Goal: Task Accomplishment & Management: Use online tool/utility

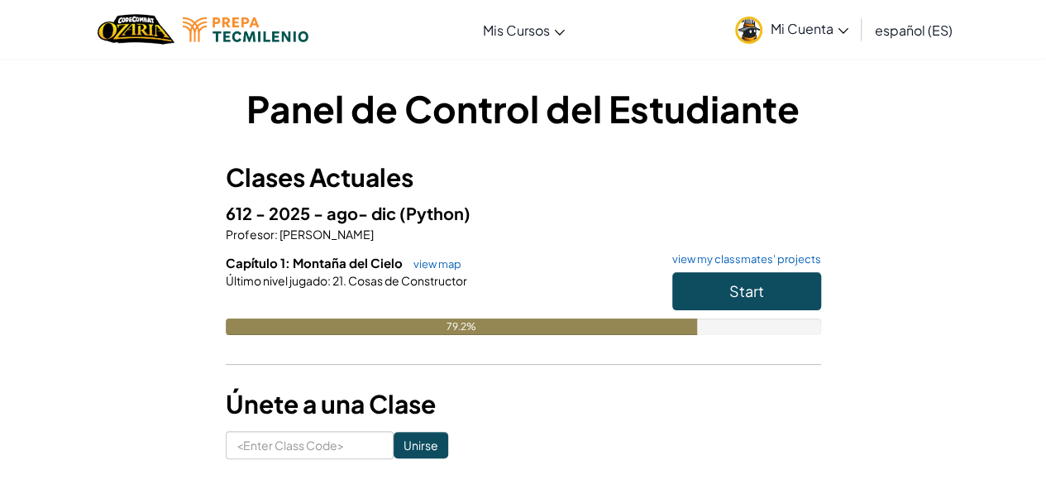
click at [751, 271] on h6 "Capítulo 1: Montaña del Cielo view map view my classmates' projects" at bounding box center [523, 263] width 595 height 18
click at [751, 277] on button "Start" at bounding box center [746, 291] width 149 height 38
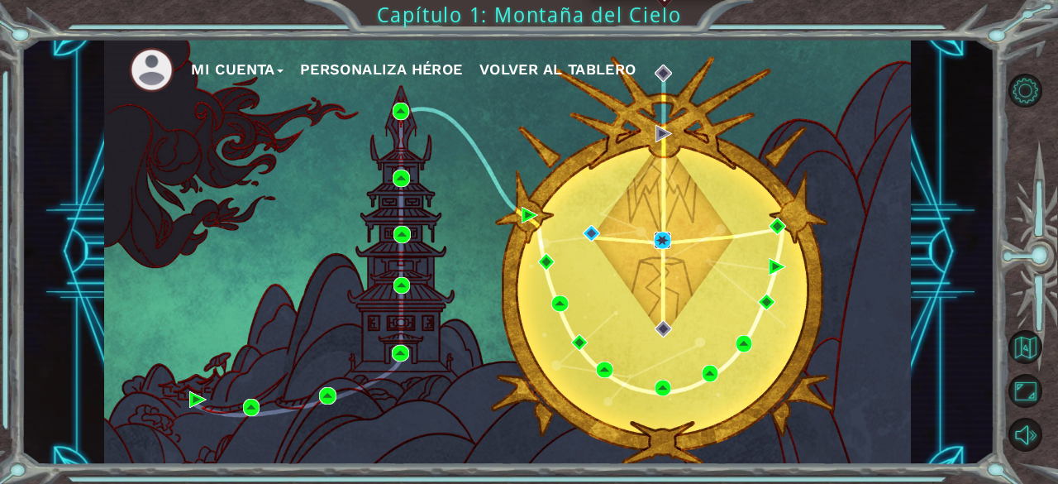
click at [663, 236] on img at bounding box center [662, 239] width 17 height 17
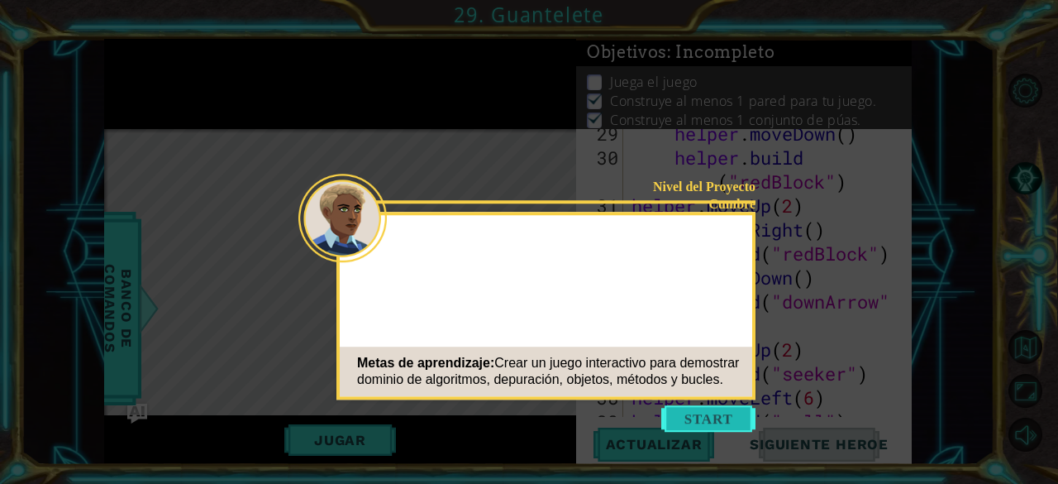
click at [685, 440] on icon at bounding box center [529, 242] width 1058 height 484
click at [704, 416] on button "Start" at bounding box center [708, 418] width 94 height 26
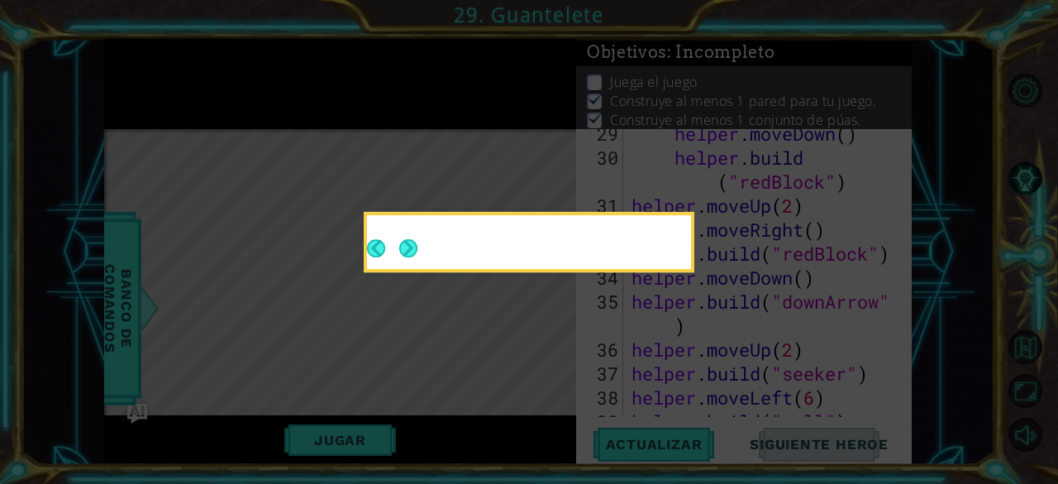
click at [704, 416] on icon at bounding box center [529, 242] width 1058 height 484
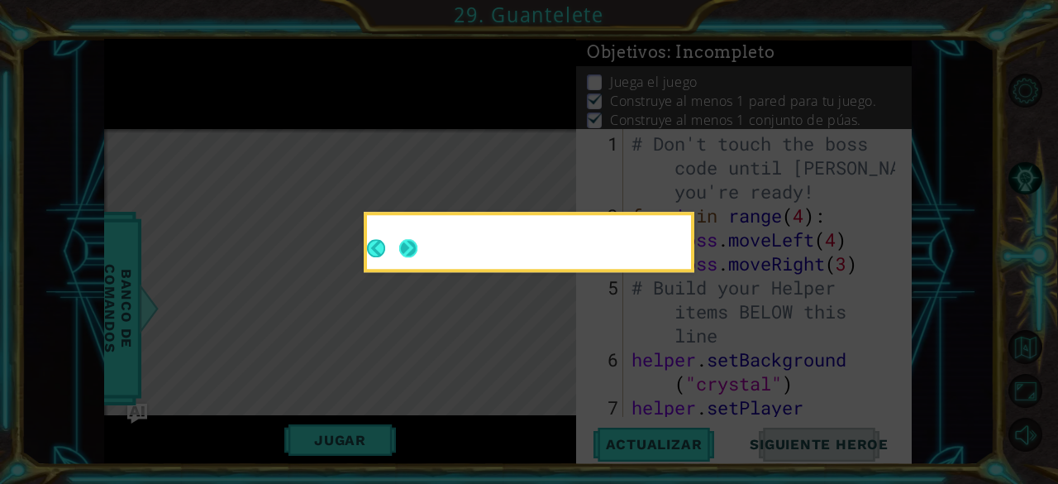
click at [405, 250] on div at bounding box center [529, 242] width 324 height 54
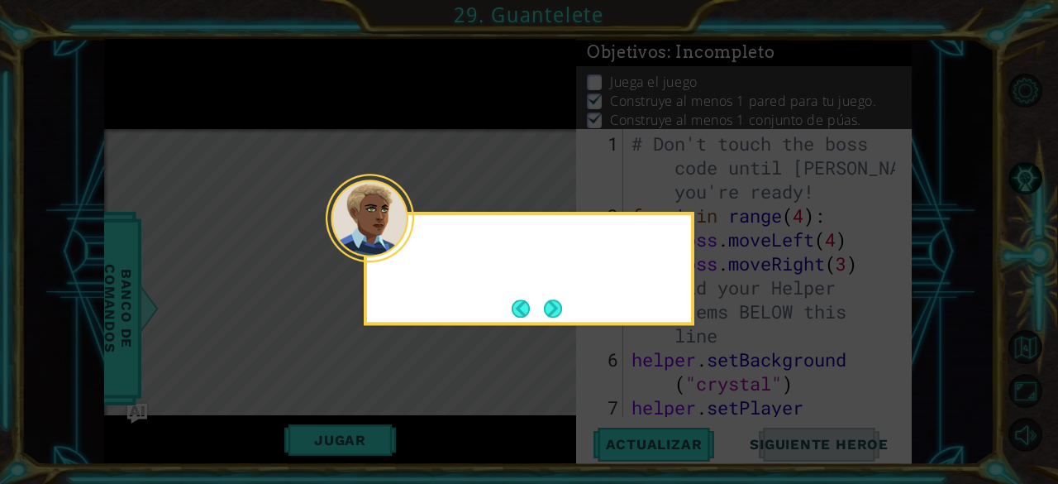
click at [403, 250] on div at bounding box center [370, 218] width 88 height 88
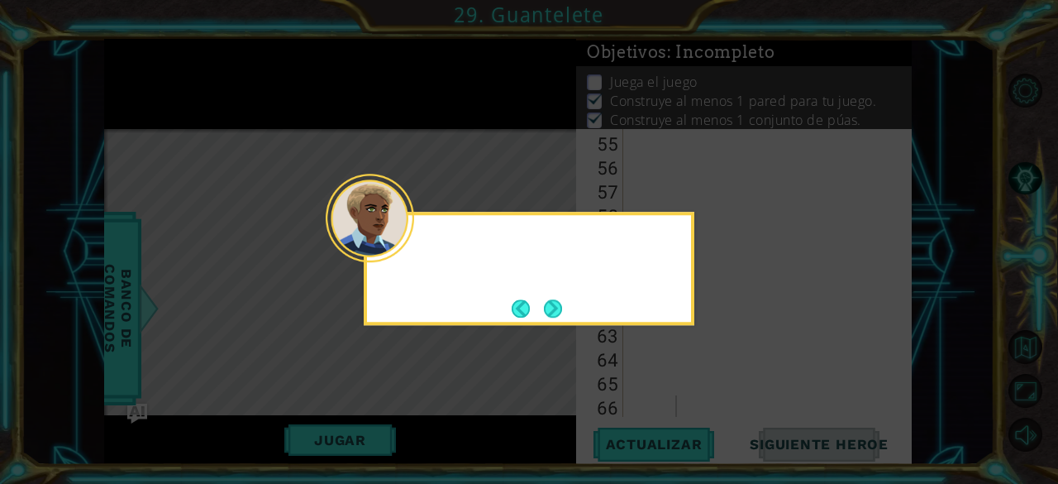
scroll to position [1630, 0]
click at [412, 250] on div at bounding box center [370, 218] width 88 height 88
click at [555, 311] on button "Next" at bounding box center [553, 309] width 22 height 22
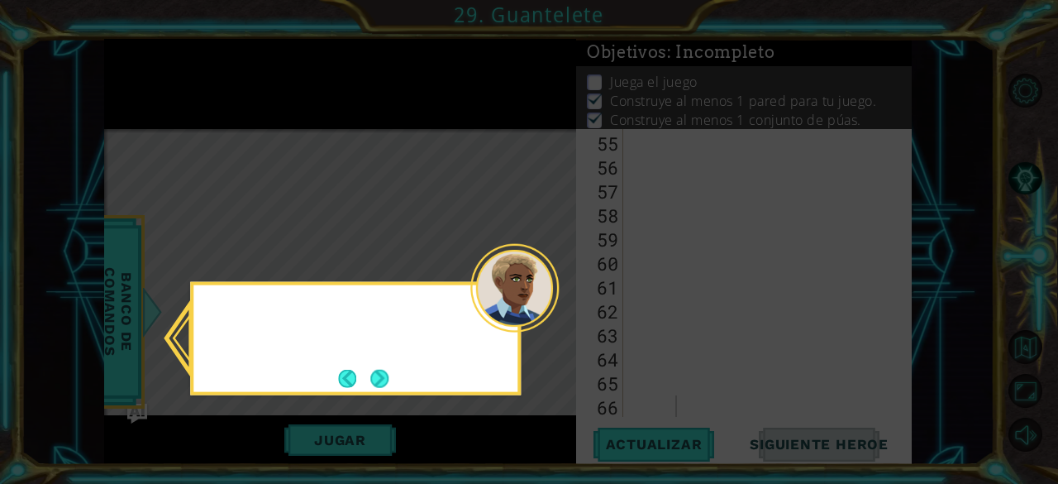
scroll to position [0, 0]
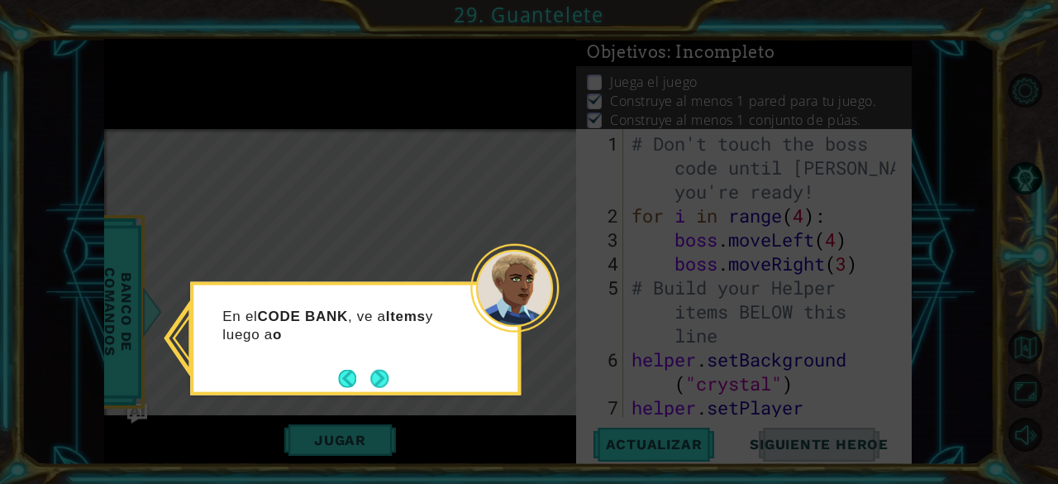
click at [350, 388] on footer at bounding box center [363, 377] width 50 height 25
click at [389, 373] on button "Next" at bounding box center [379, 378] width 18 height 18
click at [392, 372] on icon at bounding box center [529, 242] width 1058 height 484
click at [389, 374] on icon at bounding box center [529, 242] width 1058 height 484
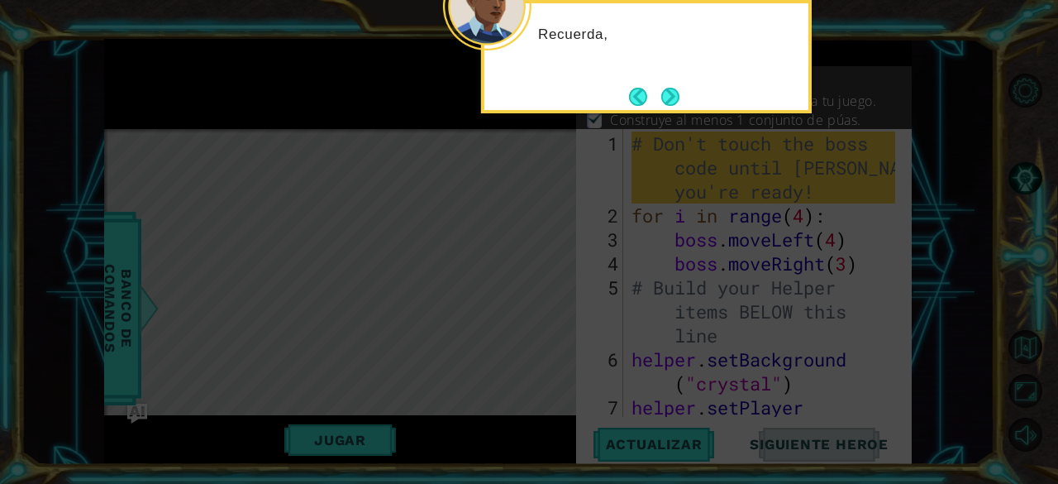
drag, startPoint x: 660, startPoint y: 101, endPoint x: 670, endPoint y: 95, distance: 11.5
click at [663, 101] on button "Next" at bounding box center [670, 96] width 19 height 19
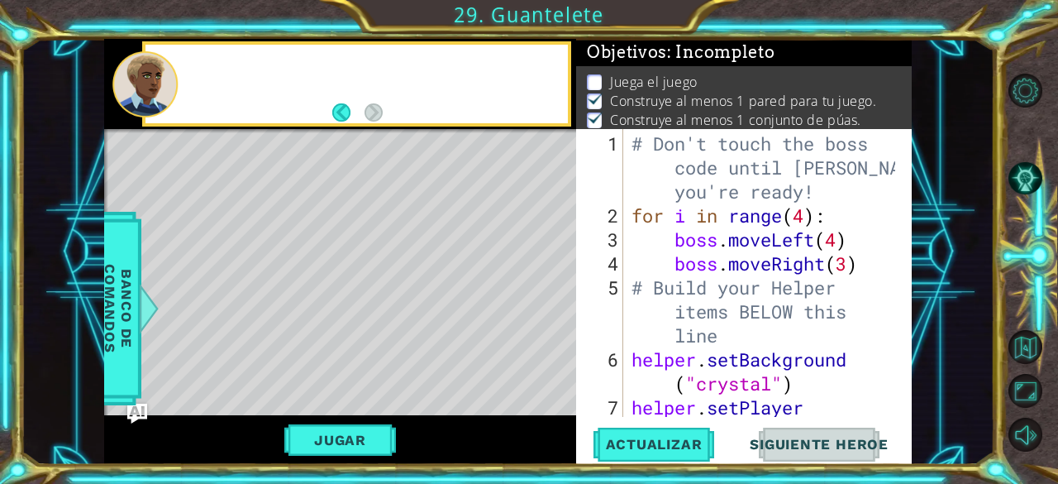
click at [670, 93] on p "Construye al menos 1 pared para tu juego." at bounding box center [743, 101] width 267 height 18
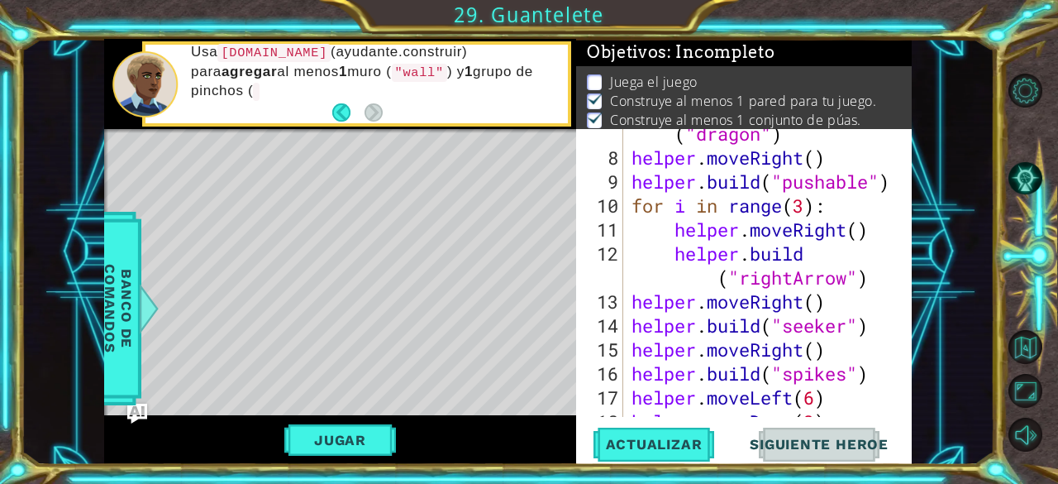
scroll to position [446, 0]
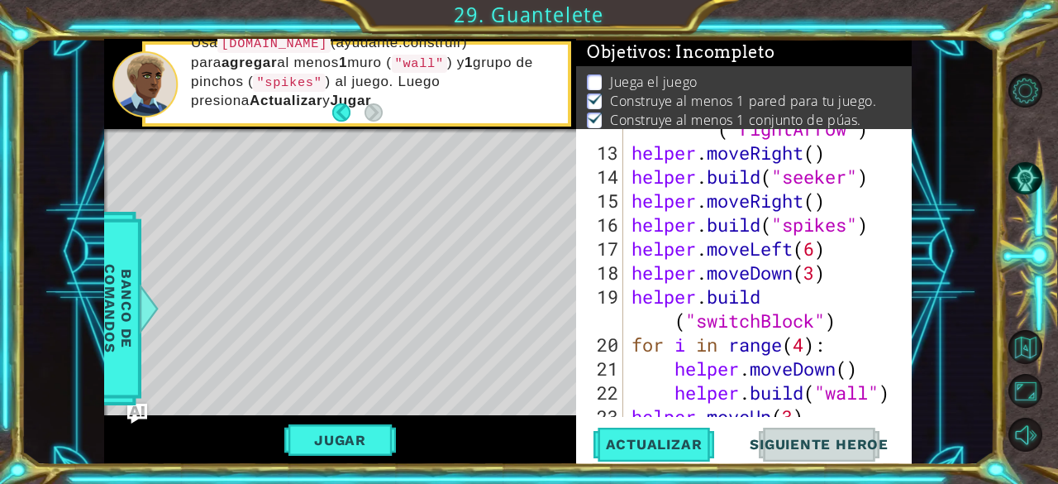
click at [344, 439] on button "Jugar" at bounding box center [340, 439] width 112 height 31
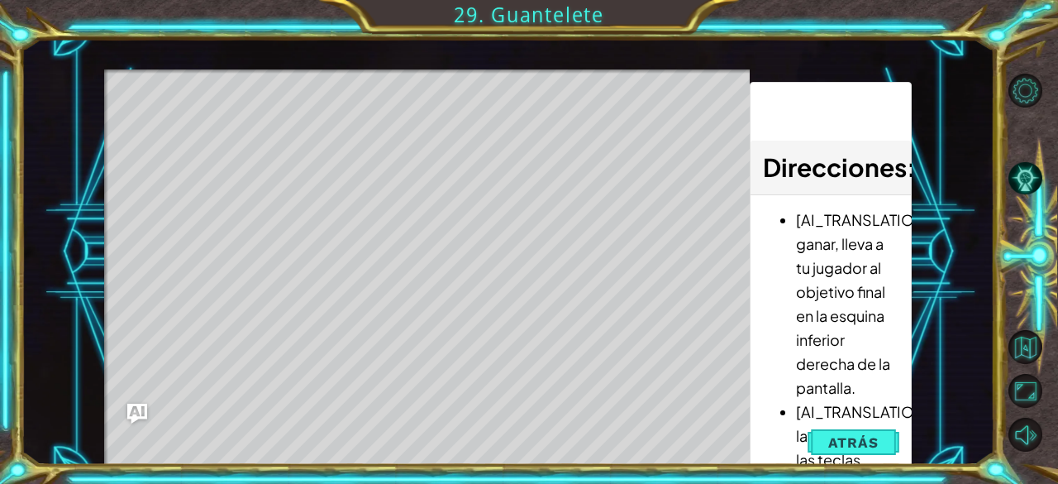
click at [827, 443] on button "Atrás" at bounding box center [854, 442] width 92 height 33
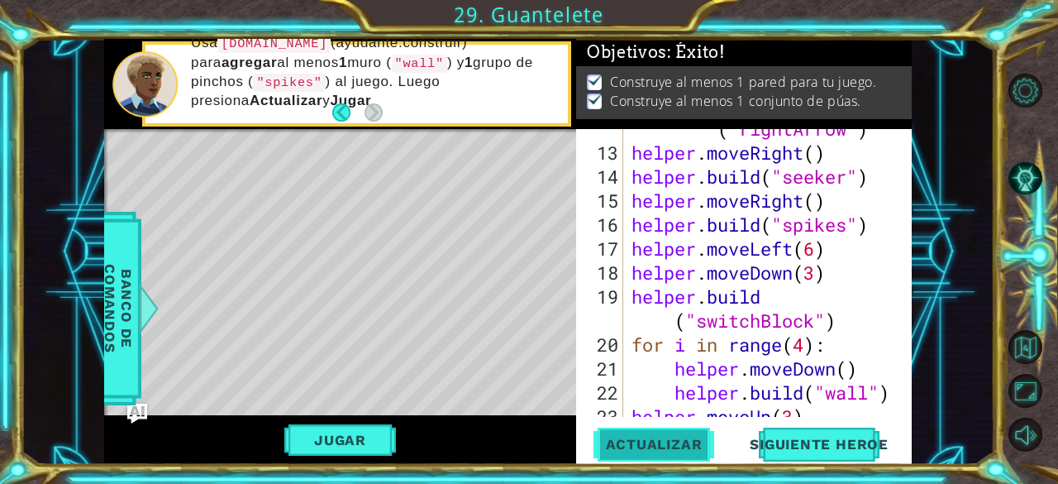
click at [703, 436] on button "Actualizar" at bounding box center [654, 444] width 130 height 34
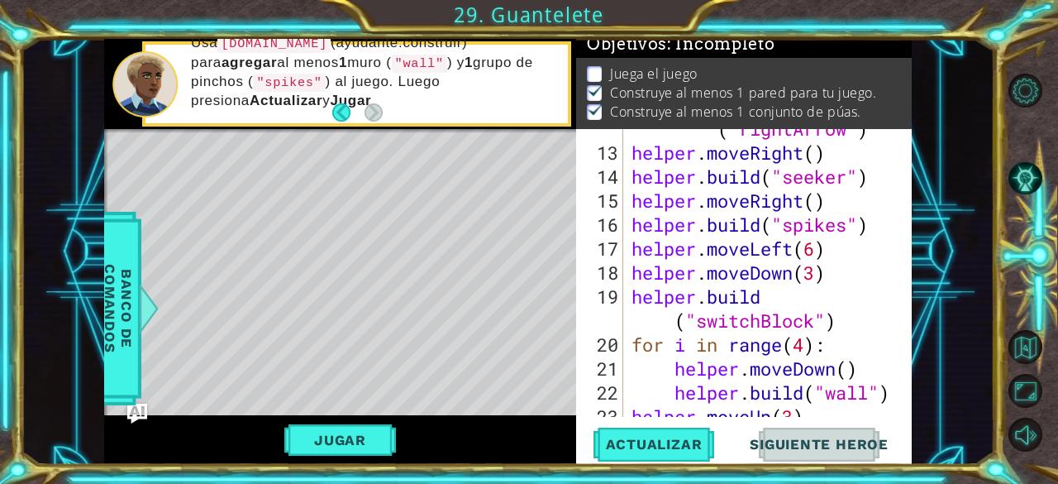
scroll to position [15, 0]
